Goal: Information Seeking & Learning: Learn about a topic

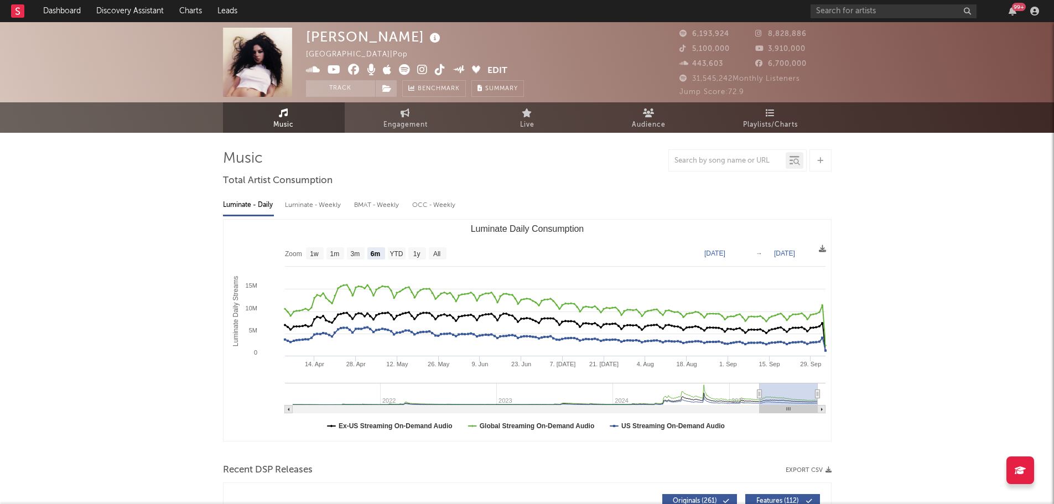
select select "6m"
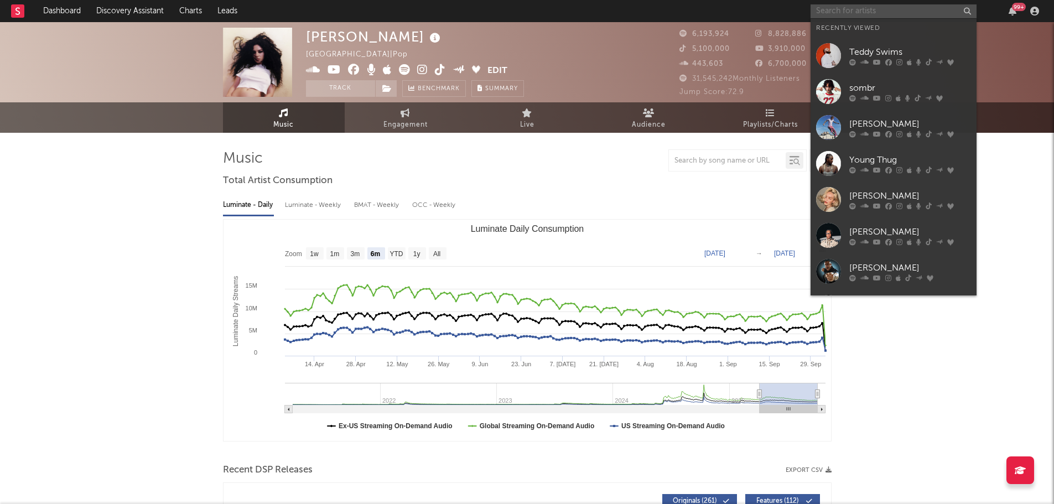
click at [847, 11] on input "text" at bounding box center [893, 11] width 166 height 14
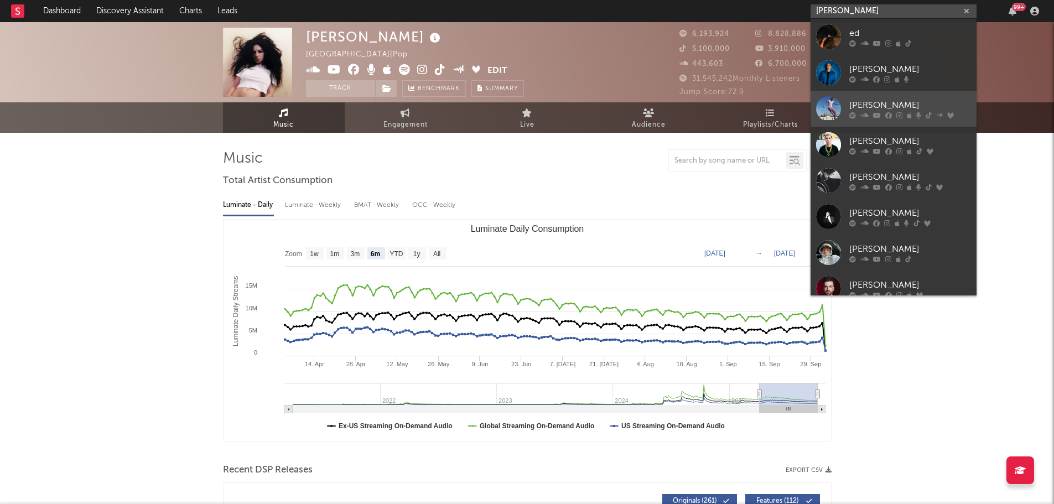
type input "ed sheeran"
click at [883, 113] on div at bounding box center [910, 115] width 122 height 7
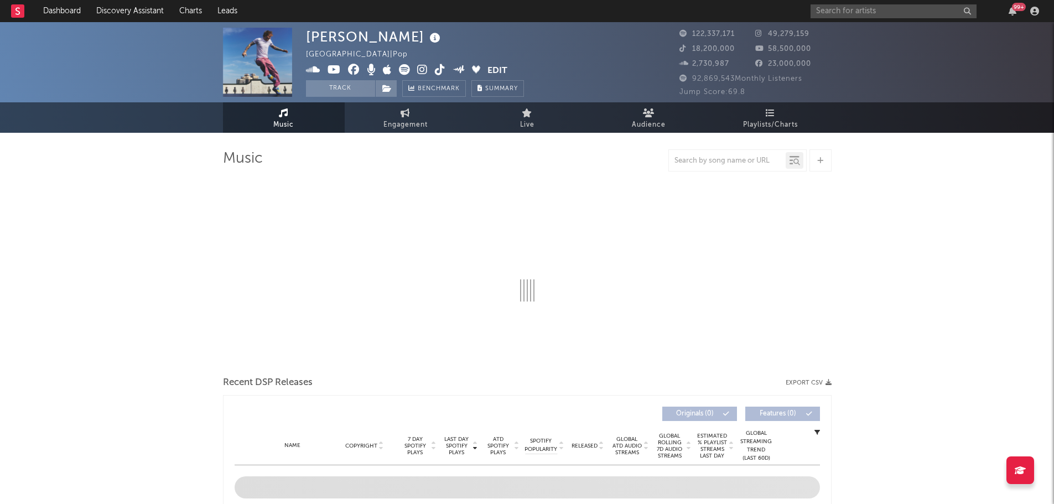
select select "6m"
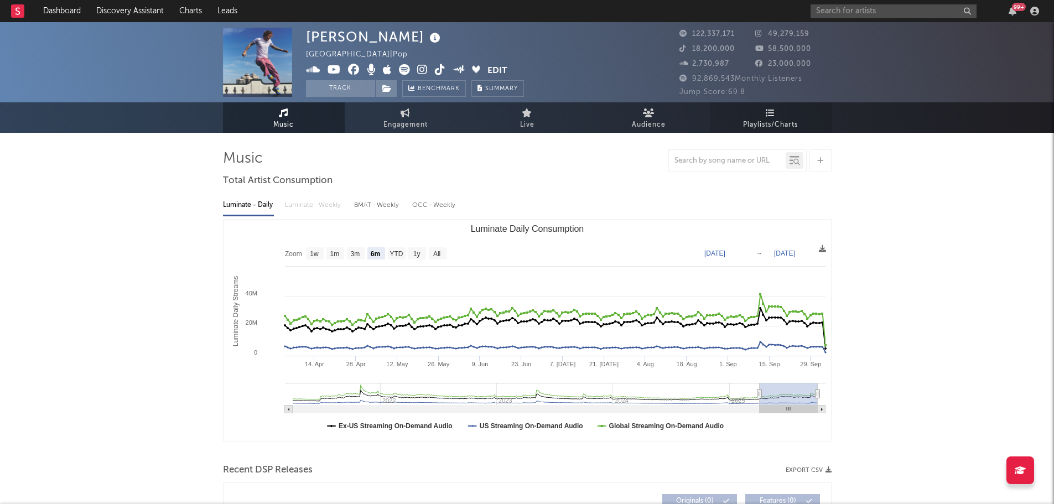
click at [775, 113] on link "Playlists/Charts" at bounding box center [771, 117] width 122 height 30
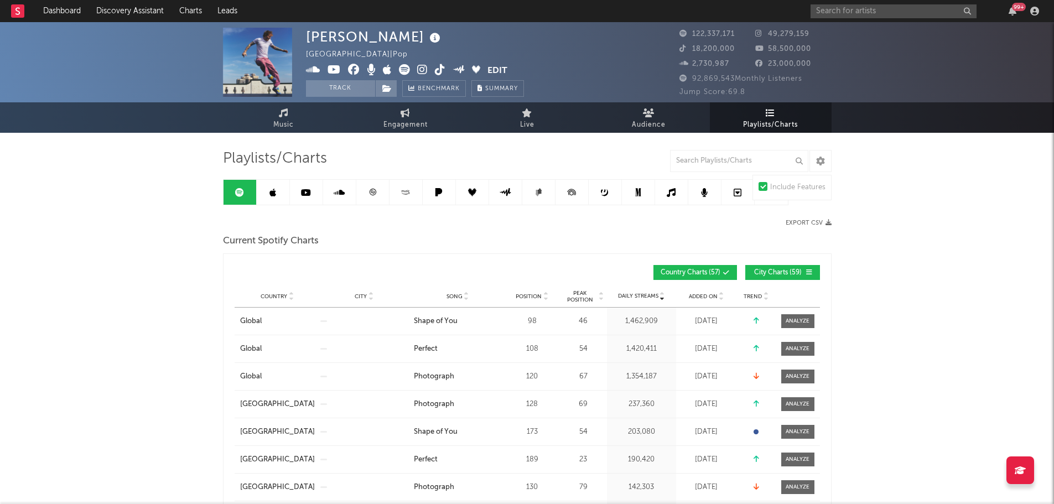
click at [770, 274] on span "City Charts ( 59 )" at bounding box center [777, 272] width 51 height 7
click at [718, 163] on input "text" at bounding box center [739, 161] width 138 height 22
click at [524, 294] on span "Position" at bounding box center [529, 296] width 26 height 7
click at [717, 162] on input "text" at bounding box center [739, 161] width 138 height 22
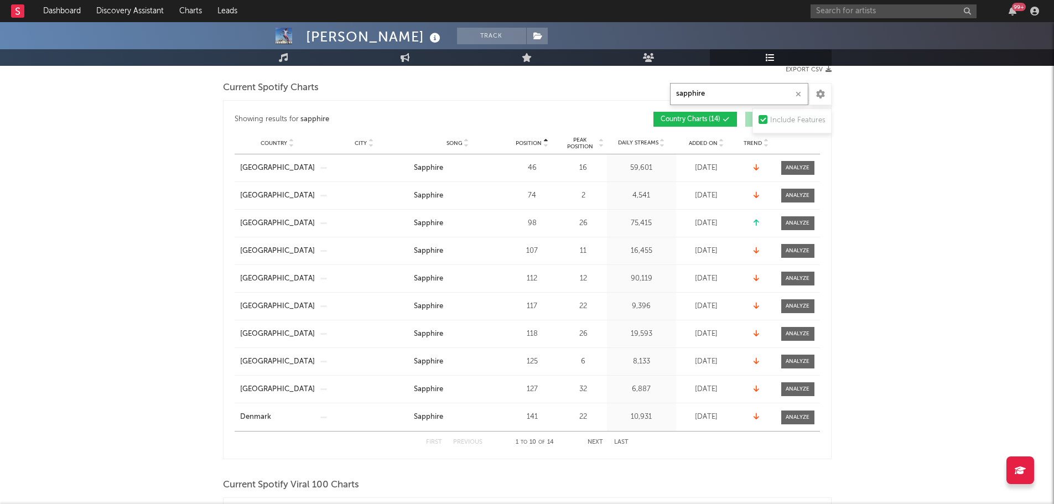
scroll to position [166, 0]
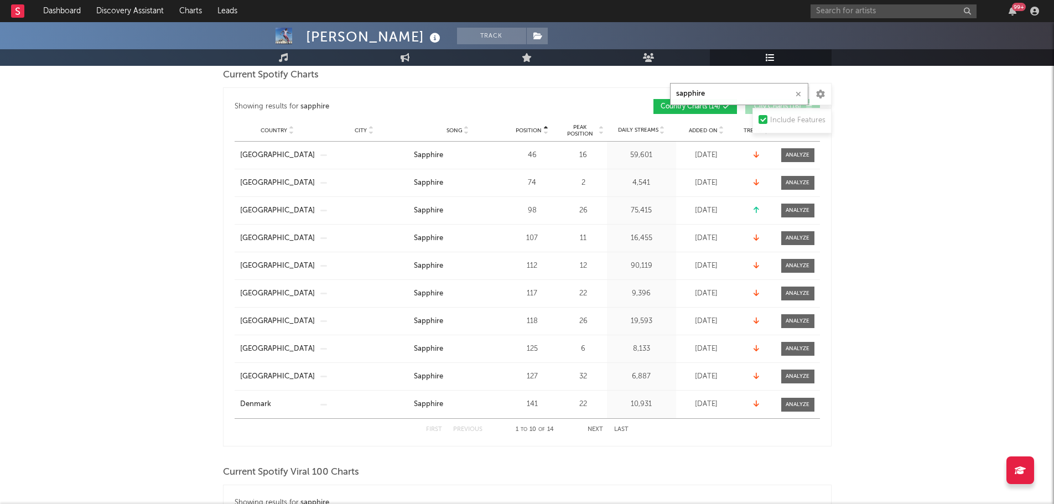
click at [596, 427] on button "Next" at bounding box center [594, 429] width 15 height 6
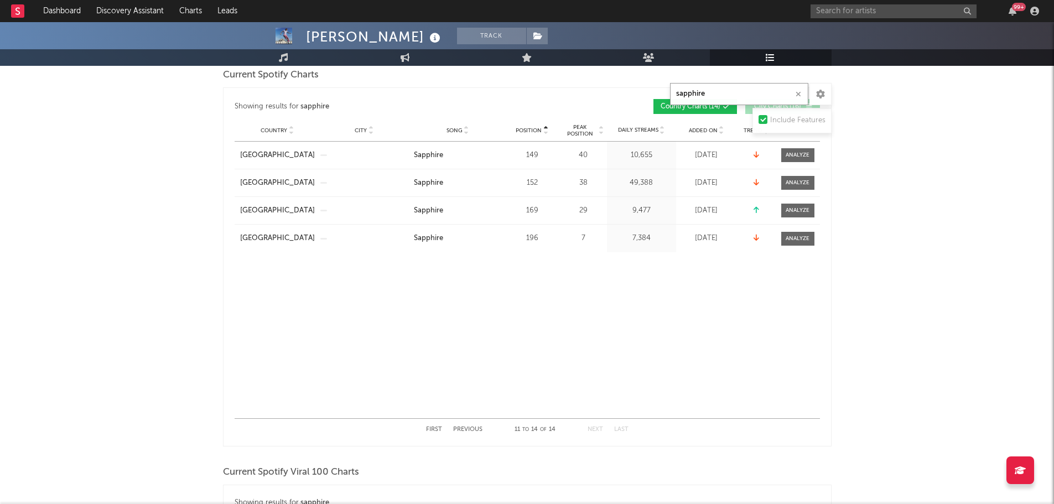
click at [472, 428] on button "Previous" at bounding box center [467, 429] width 29 height 6
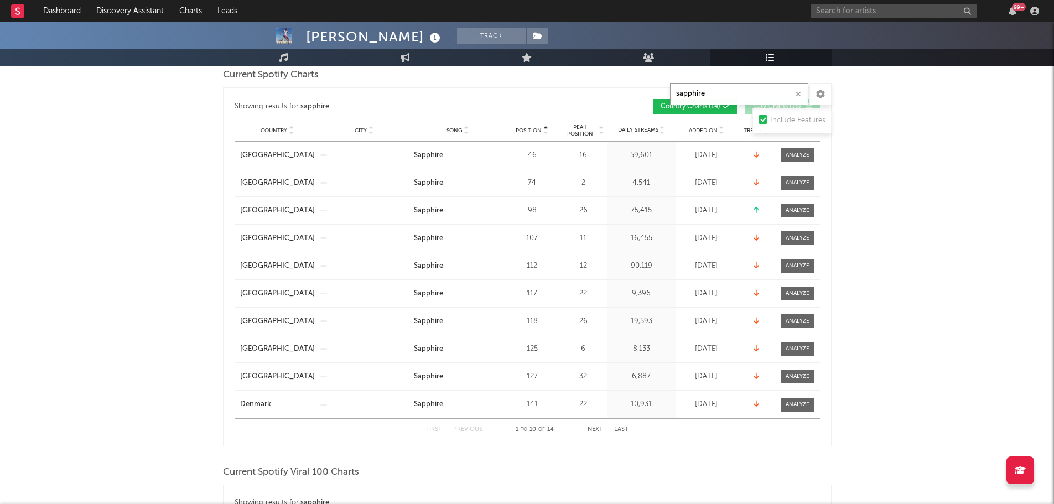
drag, startPoint x: 714, startPoint y: 95, endPoint x: 638, endPoint y: 98, distance: 76.4
drag, startPoint x: 656, startPoint y: 97, endPoint x: 586, endPoint y: 113, distance: 71.6
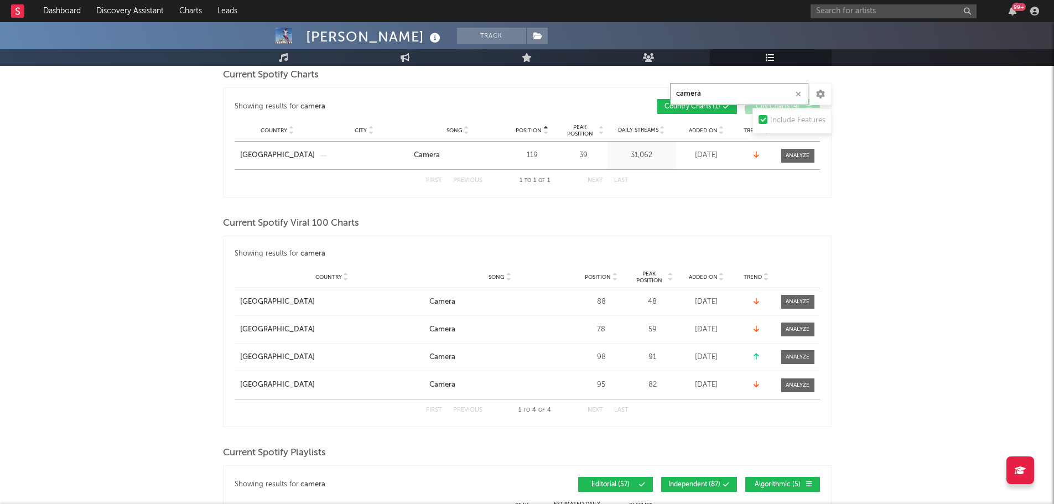
type input "camera"
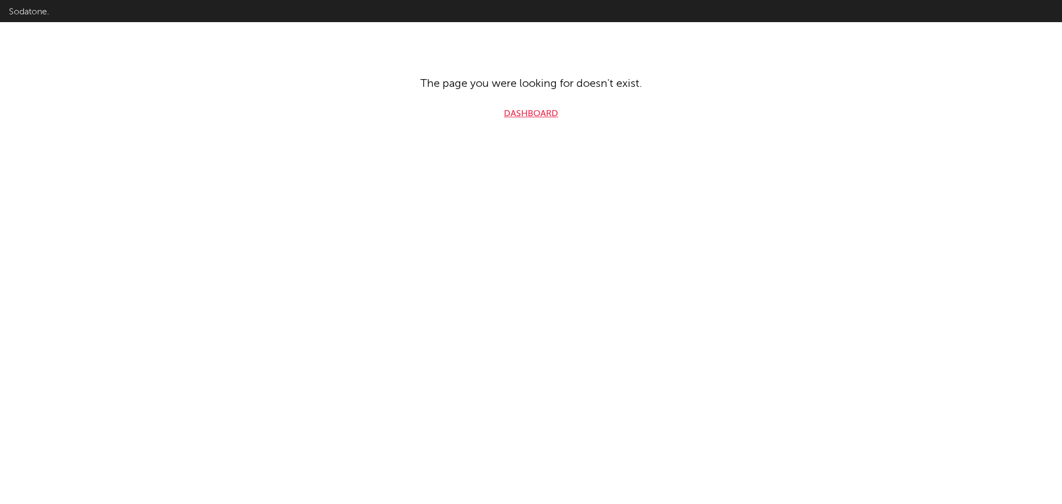
click at [512, 113] on link "Dashboard" at bounding box center [531, 113] width 54 height 13
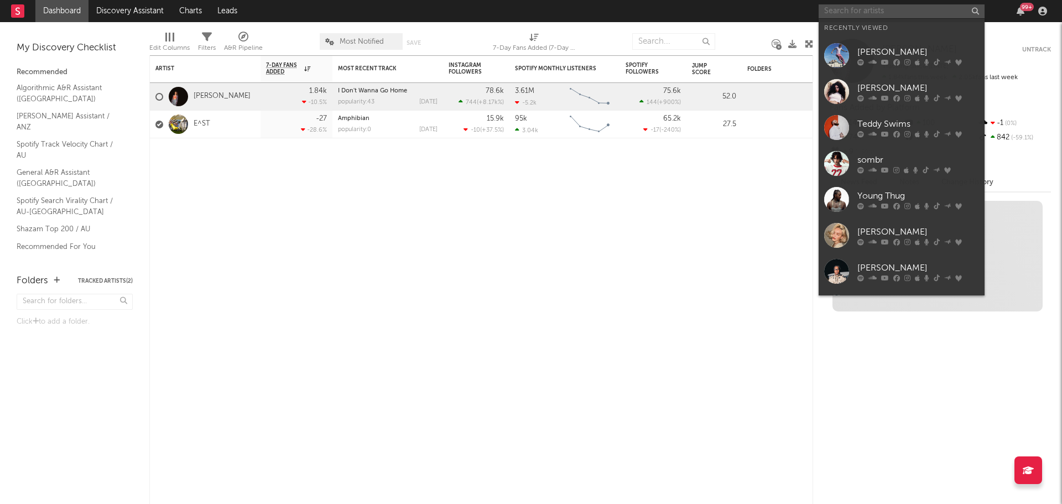
click at [933, 9] on input "text" at bounding box center [902, 11] width 166 height 14
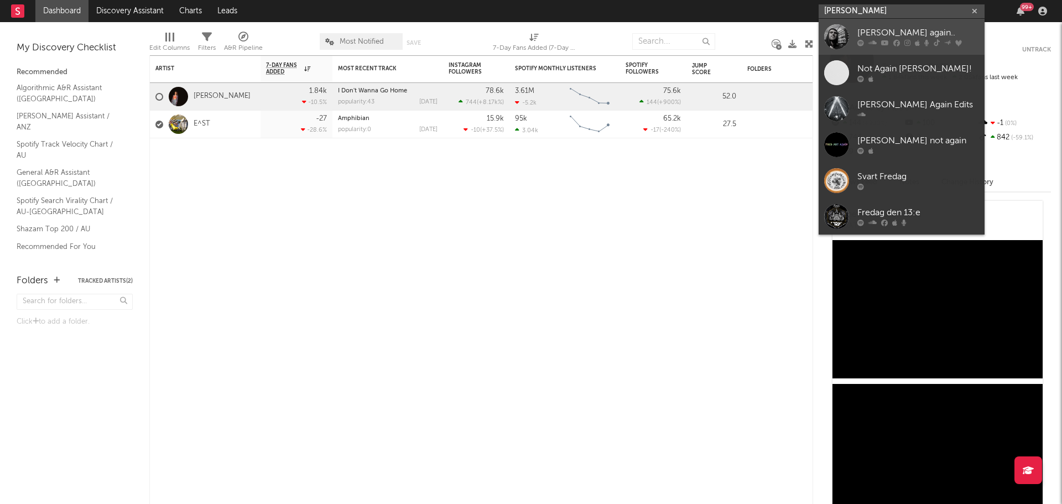
type input "[PERSON_NAME]"
click at [890, 39] on div "[PERSON_NAME] again.." at bounding box center [918, 33] width 122 height 13
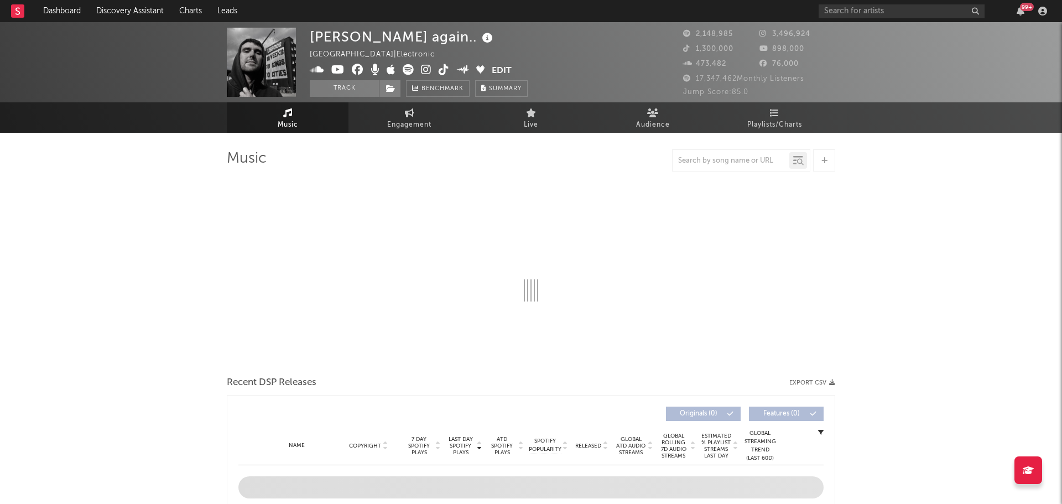
select select "6m"
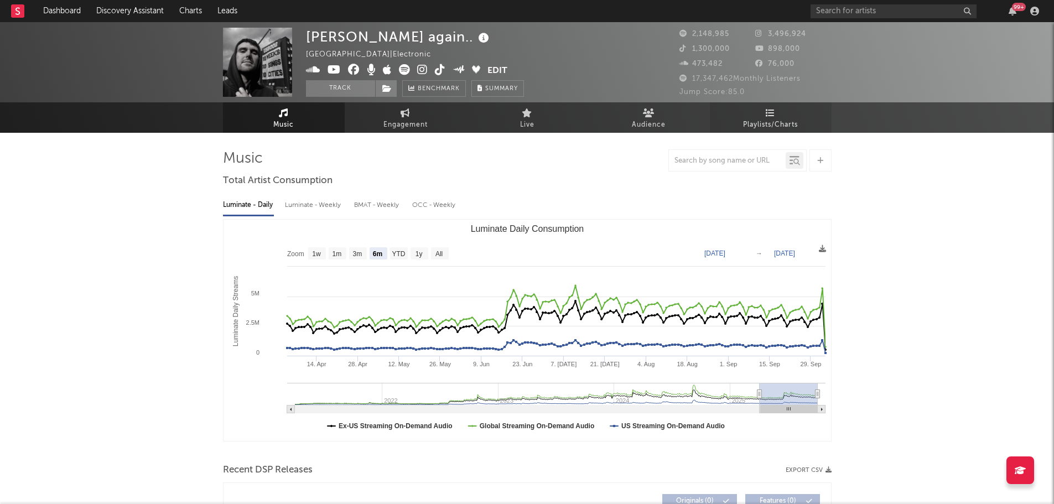
click at [768, 121] on span "Playlists/Charts" at bounding box center [770, 124] width 55 height 13
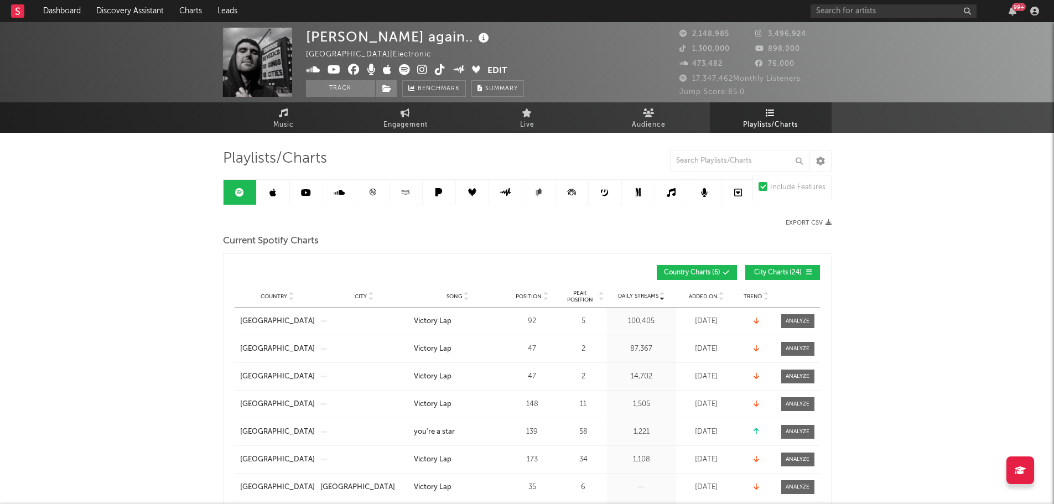
click at [521, 296] on span "Position" at bounding box center [529, 296] width 26 height 7
click at [776, 273] on span "City Charts ( 24 )" at bounding box center [777, 272] width 51 height 7
click at [722, 166] on input "text" at bounding box center [739, 161] width 138 height 22
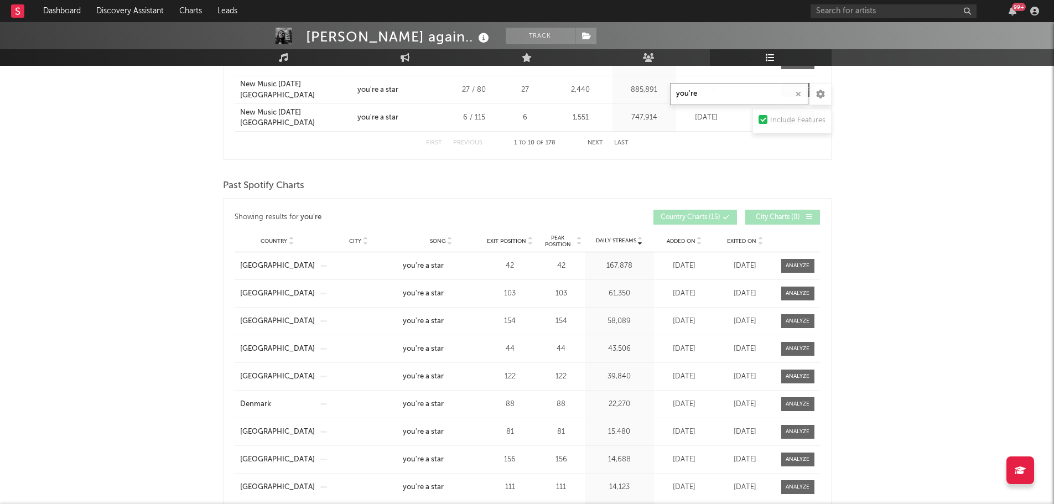
scroll to position [830, 0]
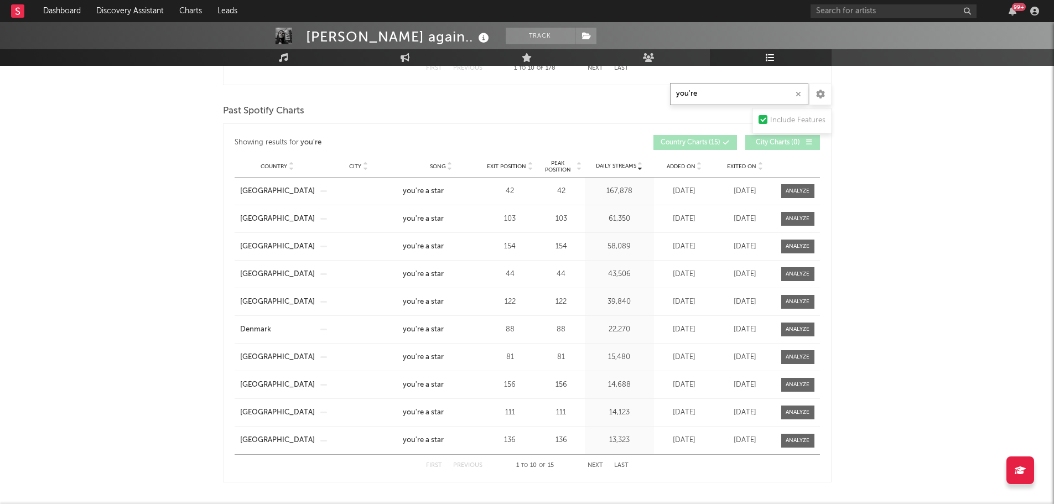
type input "you're"
click at [556, 168] on span "Peak Position" at bounding box center [557, 166] width 35 height 13
click at [591, 462] on button "Next" at bounding box center [594, 465] width 15 height 6
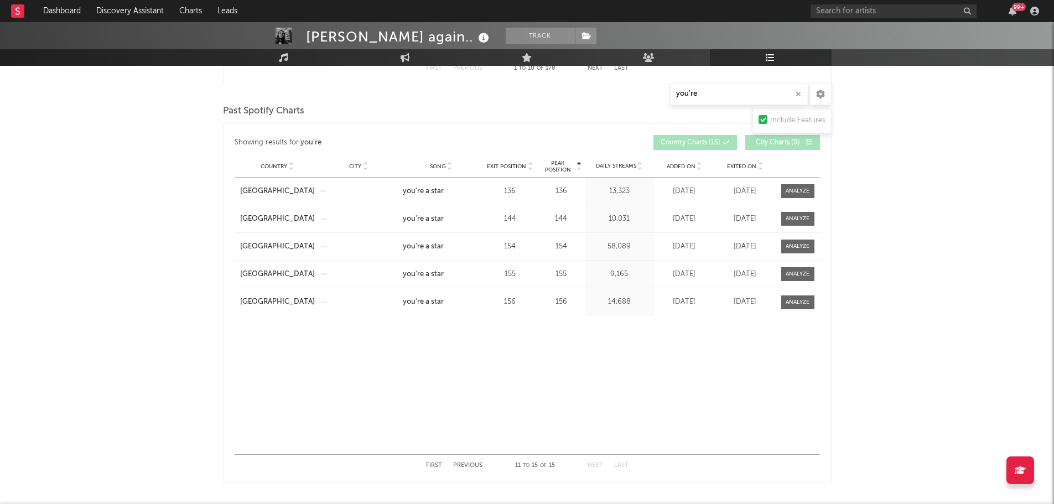
click at [471, 466] on button "Previous" at bounding box center [467, 465] width 29 height 6
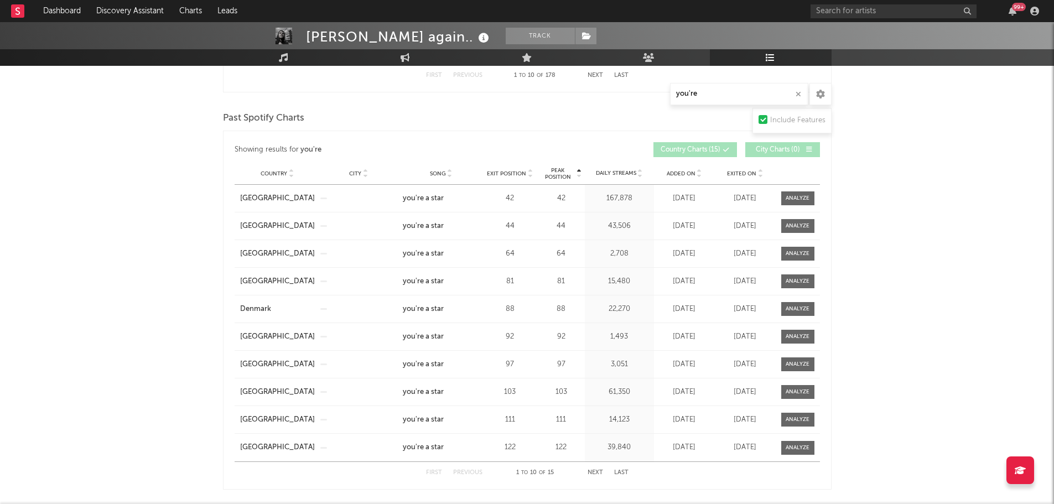
scroll to position [885, 0]
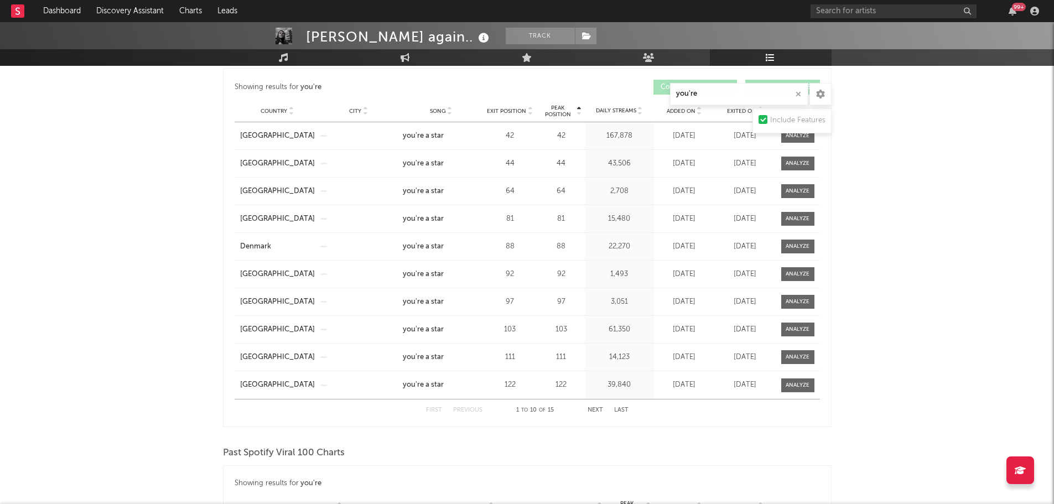
click at [796, 92] on icon "button" at bounding box center [798, 94] width 6 height 7
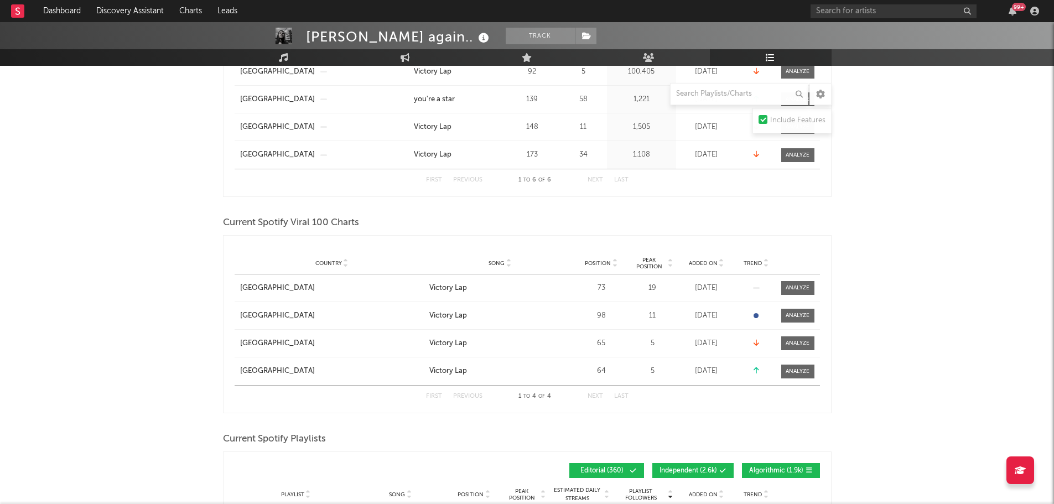
scroll to position [87, 0]
